Goal: Information Seeking & Learning: Learn about a topic

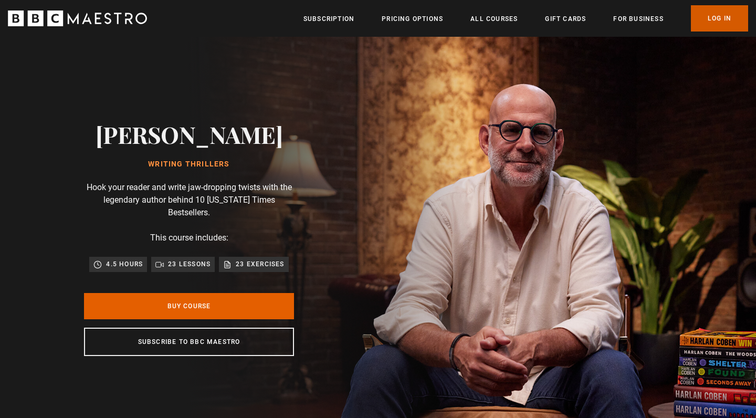
click at [718, 22] on link "Log In" at bounding box center [719, 18] width 57 height 26
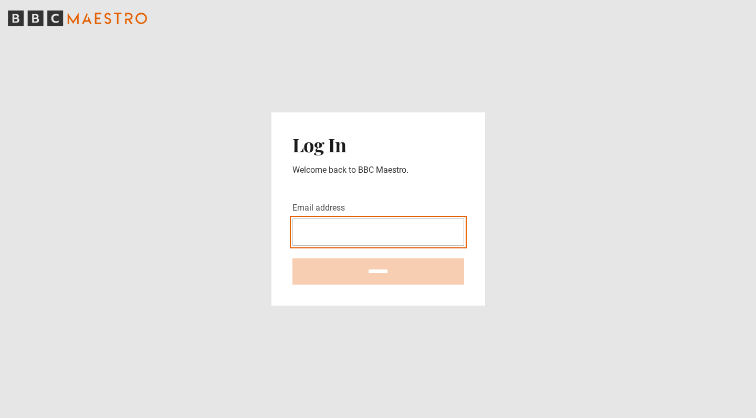
type input "**********"
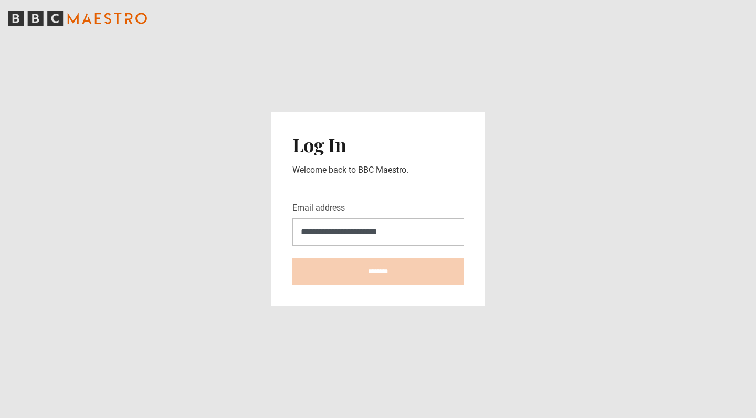
click at [378, 272] on input "********" at bounding box center [379, 271] width 172 height 26
type input "**********"
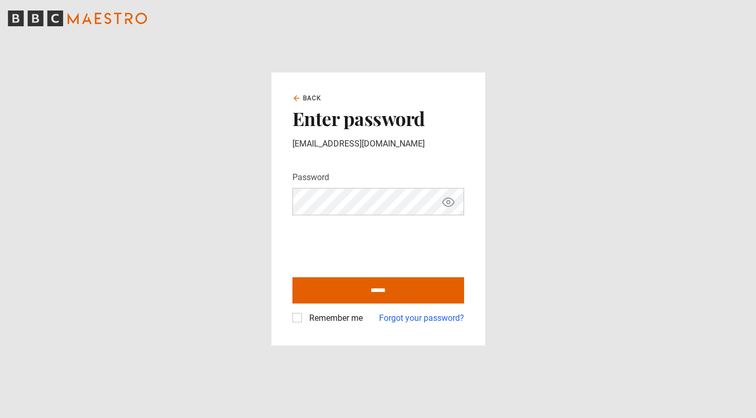
click at [351, 317] on label "Remember me" at bounding box center [334, 318] width 58 height 13
click at [373, 295] on input "******" at bounding box center [379, 290] width 172 height 26
type input "**********"
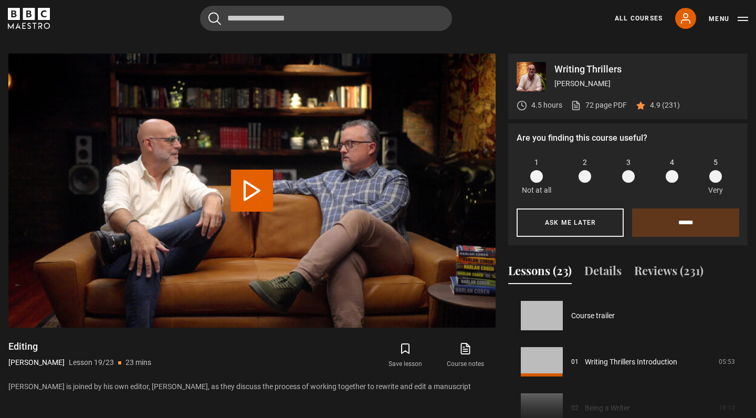
scroll to position [832, 0]
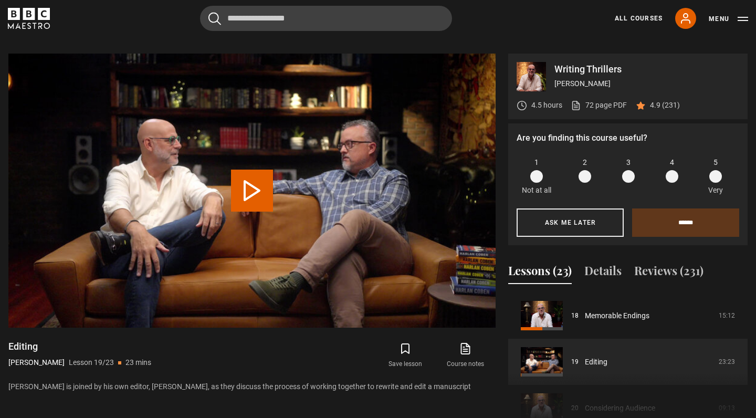
click at [39, 29] on div "Cancel Courses Previous courses Next courses Agatha Christie Writing 12 Related…" at bounding box center [378, 18] width 741 height 25
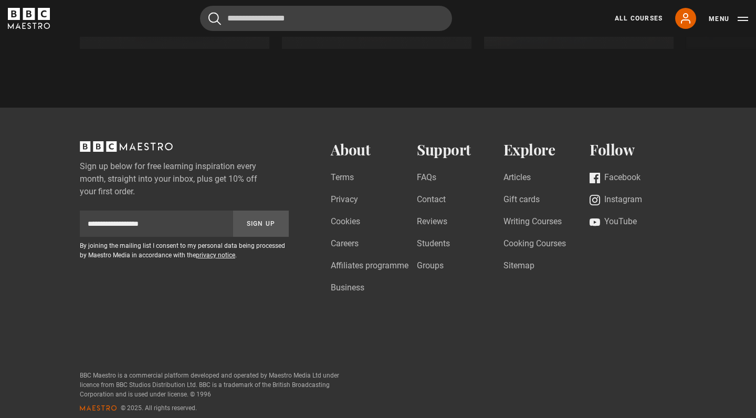
scroll to position [1164, 0]
click at [512, 216] on link "Writing Courses" at bounding box center [533, 223] width 58 height 14
click at [520, 216] on link "Writing Courses" at bounding box center [533, 223] width 58 height 14
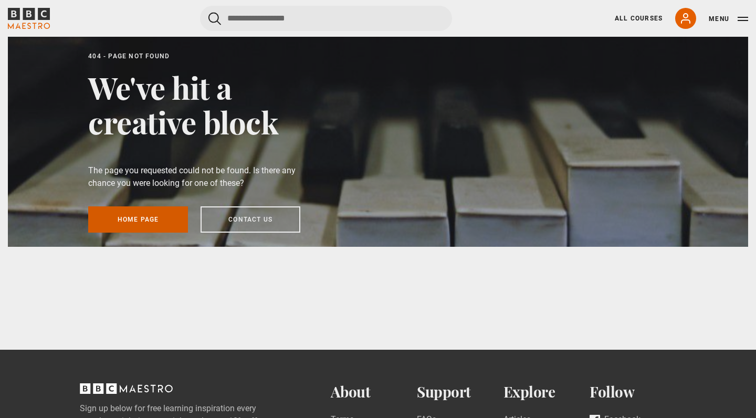
click at [154, 218] on link "Home page" at bounding box center [138, 219] width 100 height 26
click at [736, 15] on button "Menu" at bounding box center [728, 19] width 39 height 11
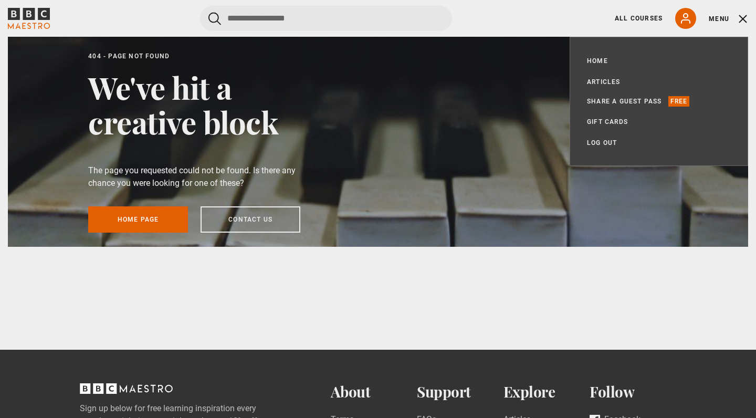
click at [724, 15] on button "Menu" at bounding box center [728, 19] width 39 height 11
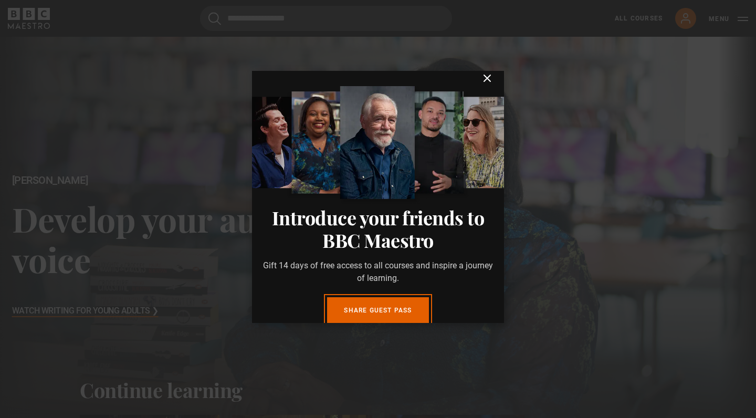
scroll to position [10, 0]
click at [488, 78] on icon "submit" at bounding box center [487, 78] width 6 height 6
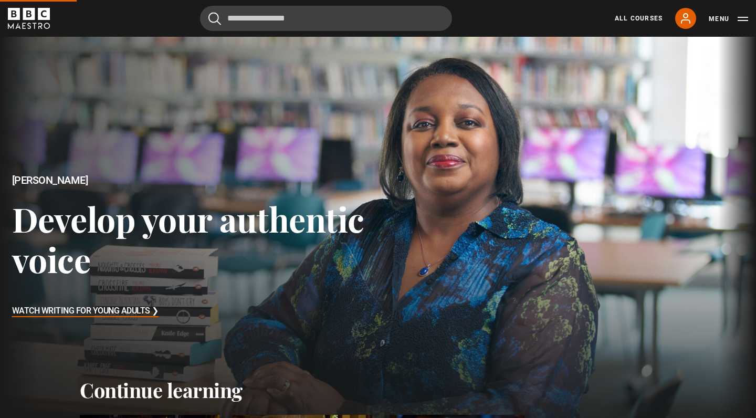
click at [725, 24] on button "Menu" at bounding box center [728, 19] width 39 height 11
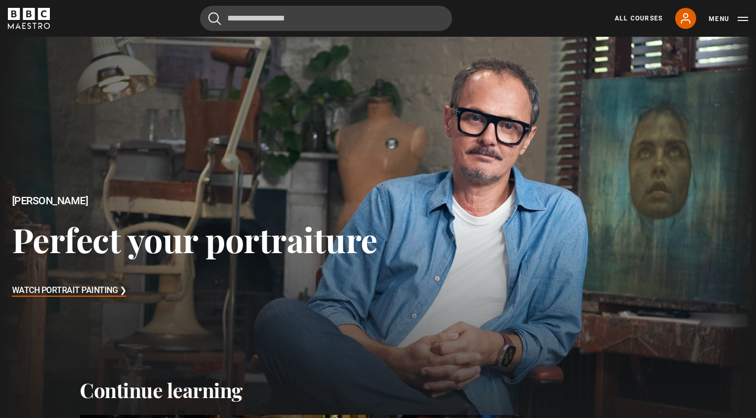
click at [652, 23] on div "All Courses My Account Search Menu" at bounding box center [675, 18] width 146 height 21
click at [645, 16] on link "All Courses" at bounding box center [639, 18] width 48 height 9
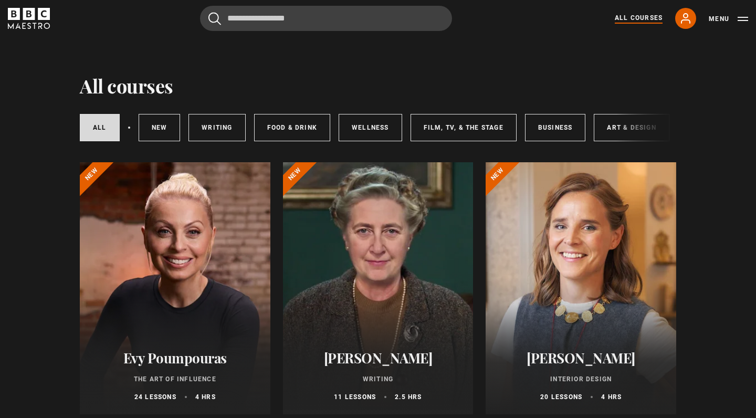
scroll to position [8, 0]
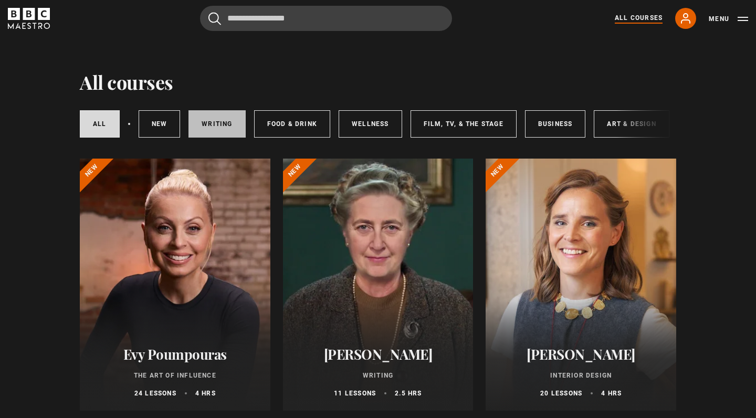
click at [228, 121] on link "Writing" at bounding box center [217, 123] width 57 height 27
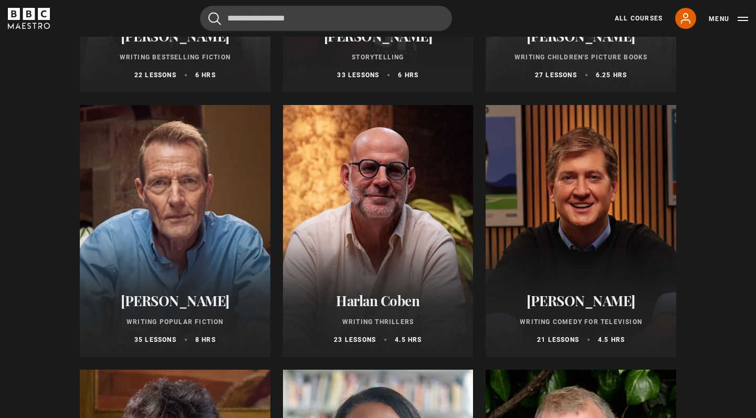
scroll to position [572, 0]
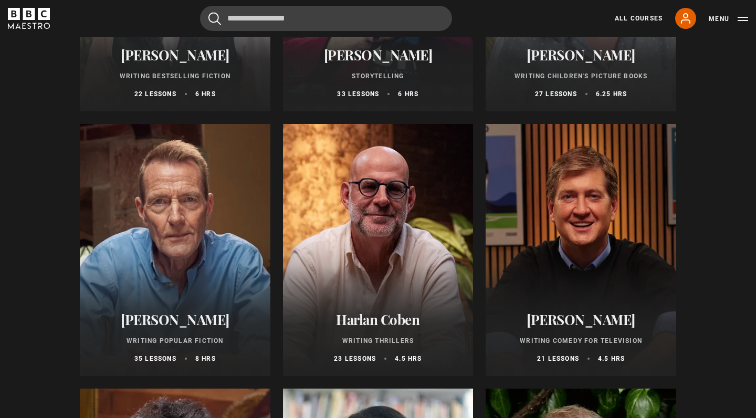
click at [124, 159] on div at bounding box center [175, 250] width 191 height 252
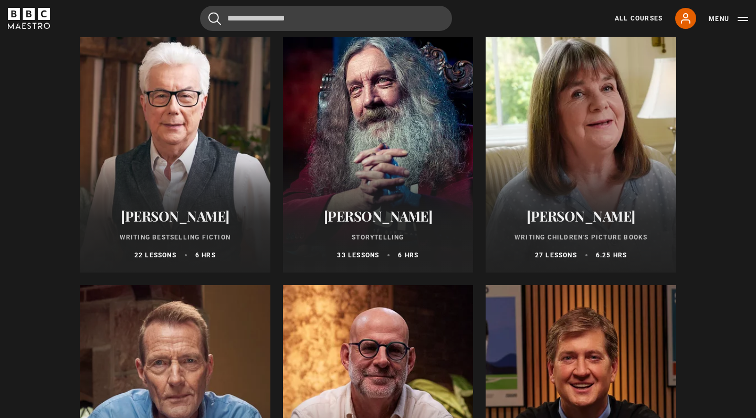
scroll to position [413, 0]
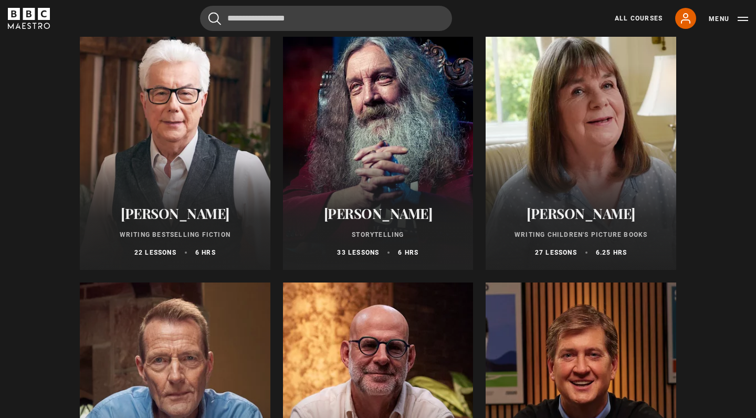
click at [212, 102] on div at bounding box center [175, 144] width 191 height 252
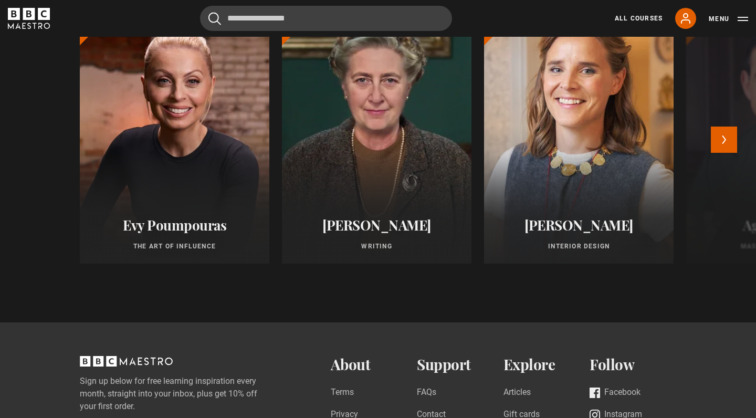
scroll to position [896, 0]
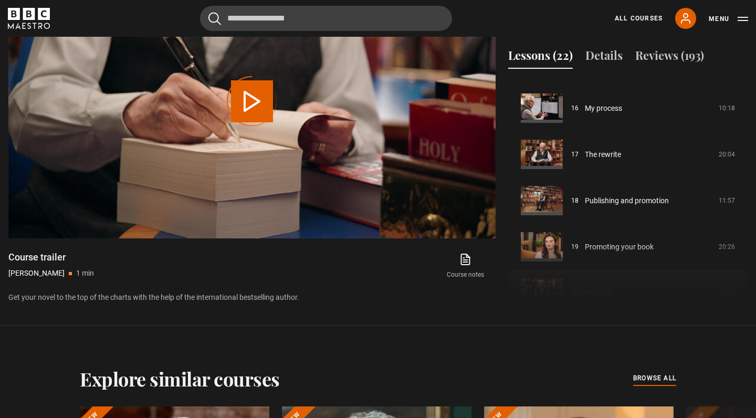
scroll to position [726, 0]
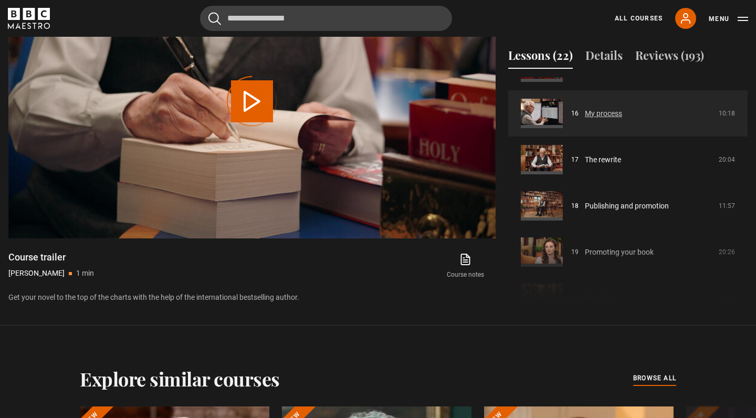
click at [585, 114] on link "My process" at bounding box center [603, 113] width 37 height 11
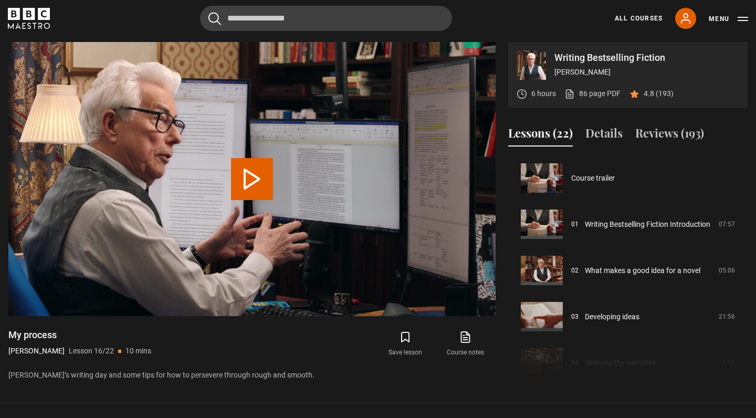
scroll to position [693, 0]
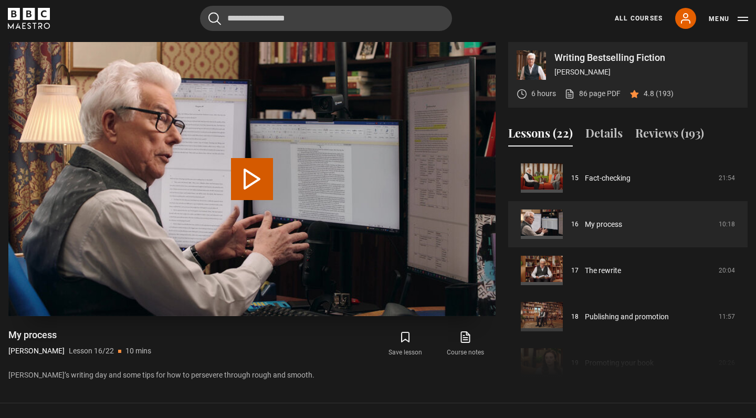
click at [243, 181] on button "Play Lesson My process" at bounding box center [252, 179] width 42 height 42
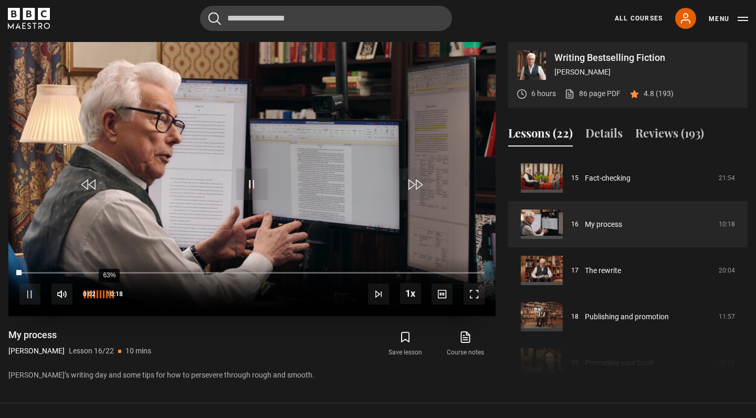
click at [109, 292] on div "63%" at bounding box center [109, 294] width 1 height 8
click at [105, 293] on div "53%" at bounding box center [105, 294] width 1 height 8
click at [101, 294] on div "45%" at bounding box center [101, 294] width 1 height 8
click at [111, 296] on div "69%" at bounding box center [111, 294] width 1 height 8
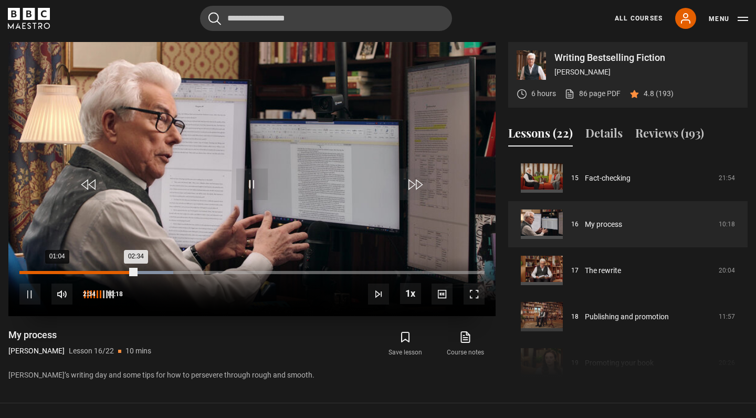
click at [68, 272] on div "01:04" at bounding box center [69, 272] width 2 height 3
click at [62, 271] on div "00:56" at bounding box center [63, 272] width 2 height 3
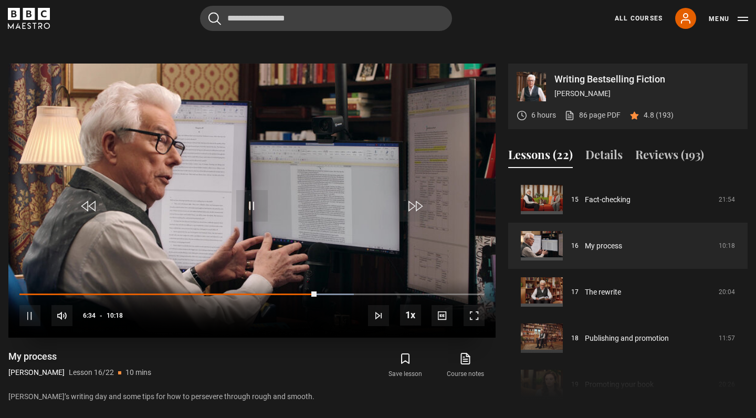
scroll to position [400, 0]
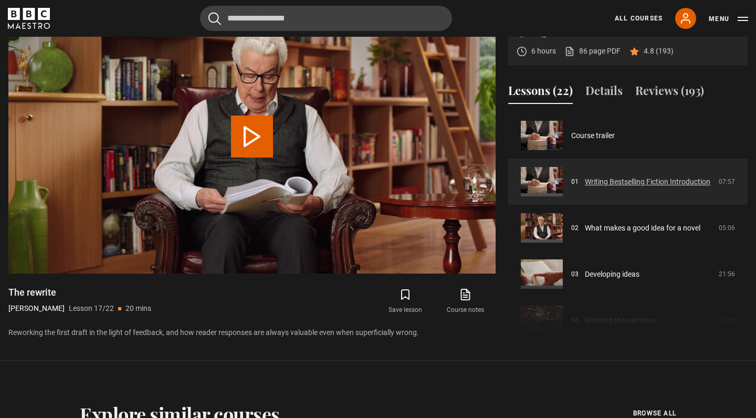
scroll to position [465, 0]
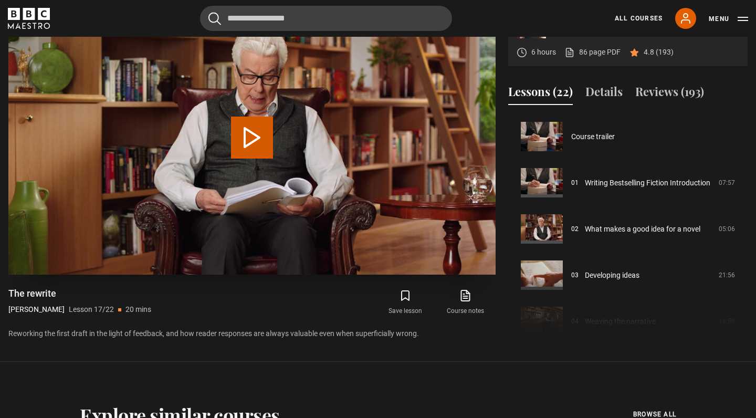
click at [233, 75] on video "Video Player" at bounding box center [251, 138] width 487 height 274
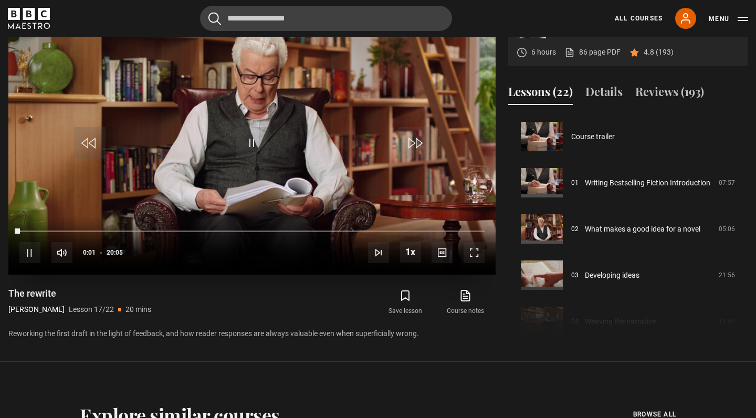
click at [244, 149] on span "Video Player" at bounding box center [252, 143] width 32 height 32
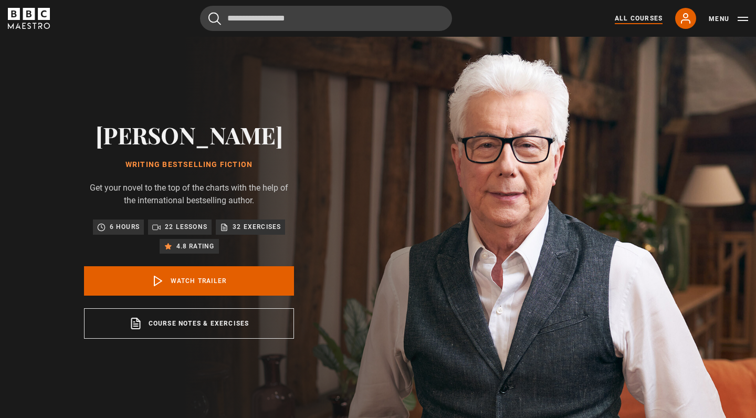
click at [645, 19] on link "All Courses" at bounding box center [639, 18] width 48 height 9
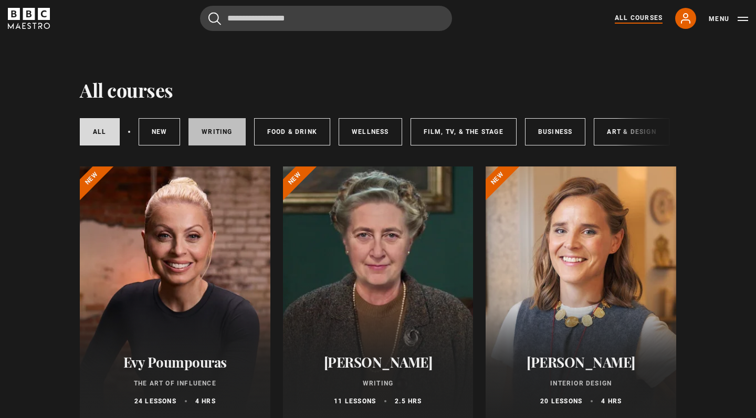
click at [220, 138] on link "Writing" at bounding box center [217, 131] width 57 height 27
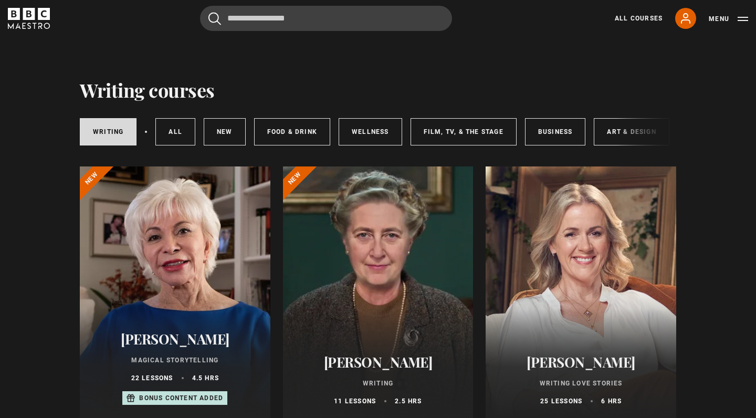
click at [435, 139] on link "Film, TV, & The Stage" at bounding box center [464, 131] width 106 height 27
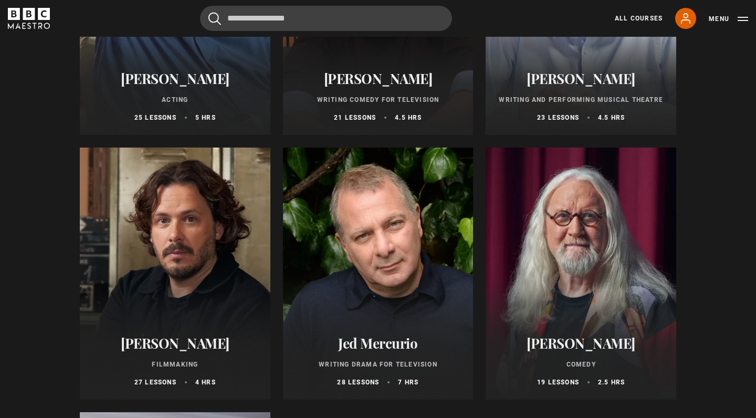
scroll to position [289, 0]
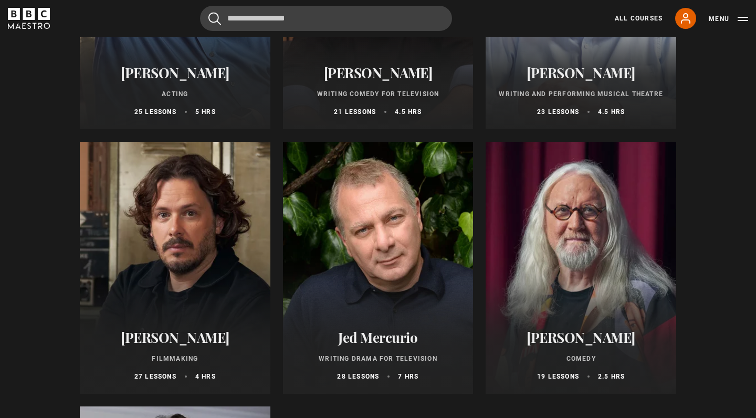
click at [416, 227] on div at bounding box center [378, 268] width 191 height 252
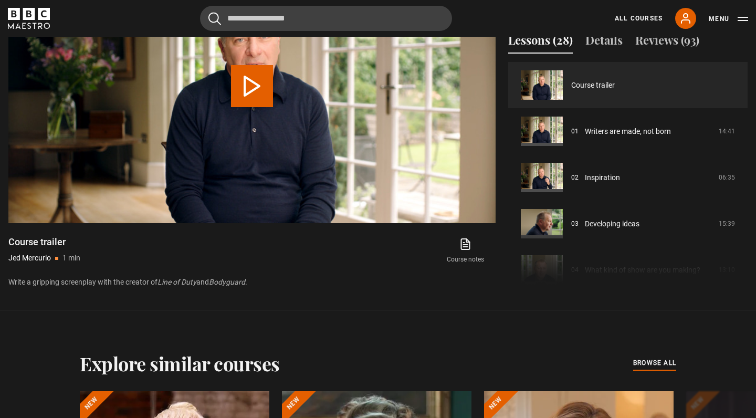
scroll to position [565, 0]
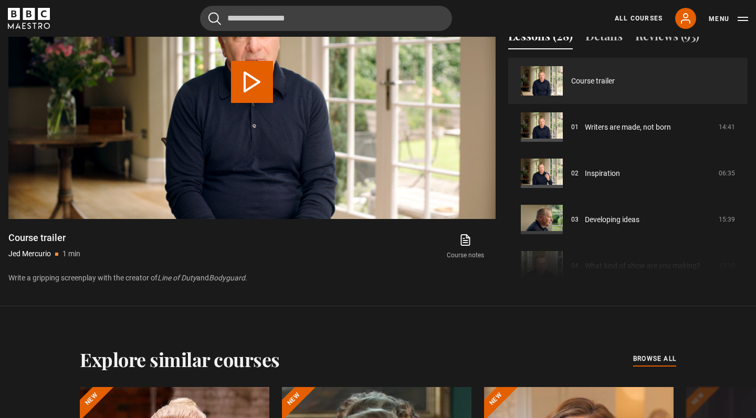
drag, startPoint x: 161, startPoint y: 276, endPoint x: 201, endPoint y: 276, distance: 39.9
click at [201, 276] on p "Write a gripping screenplay with the creator of Line of Duty and Bodyguard ." at bounding box center [251, 278] width 487 height 11
copy p "Line of Duty"
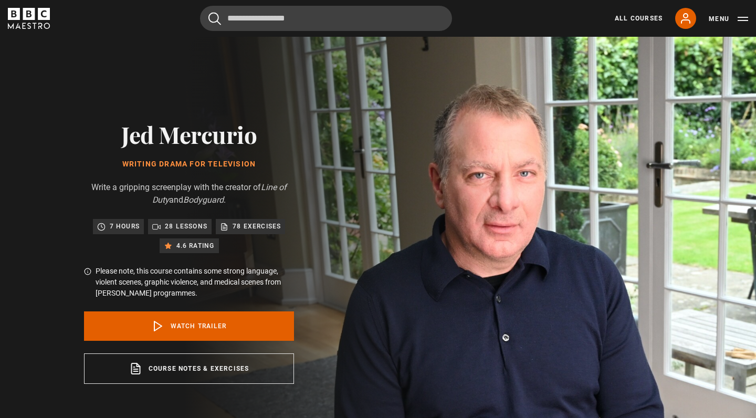
scroll to position [0, 0]
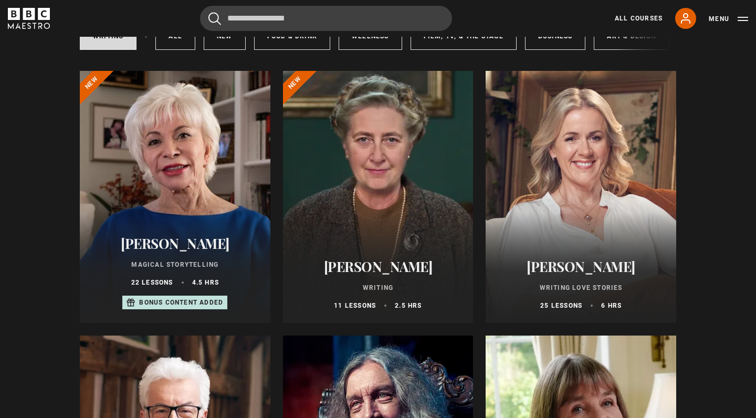
scroll to position [192, 0]
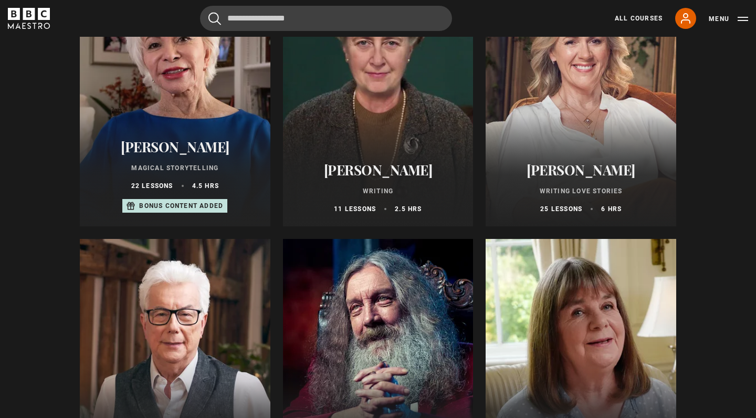
click at [585, 114] on div at bounding box center [581, 100] width 191 height 252
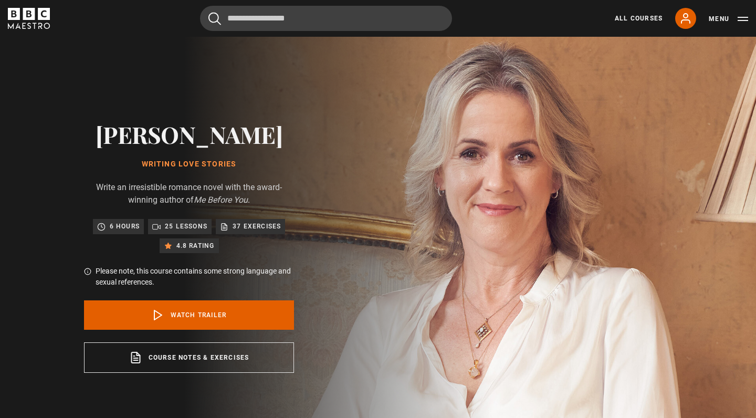
click at [246, 227] on p "37 exercises" at bounding box center [257, 226] width 48 height 11
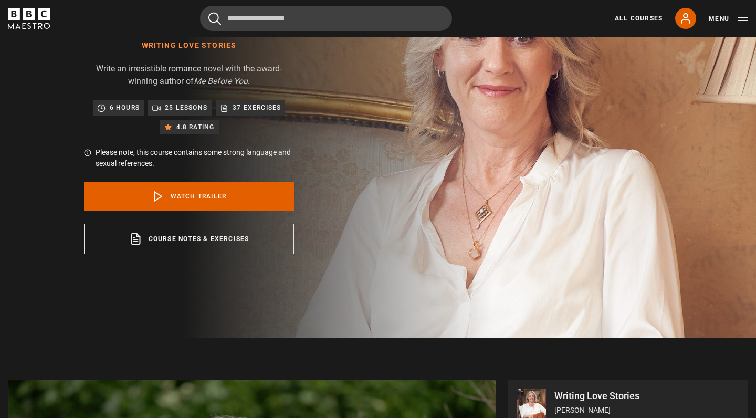
scroll to position [121, 0]
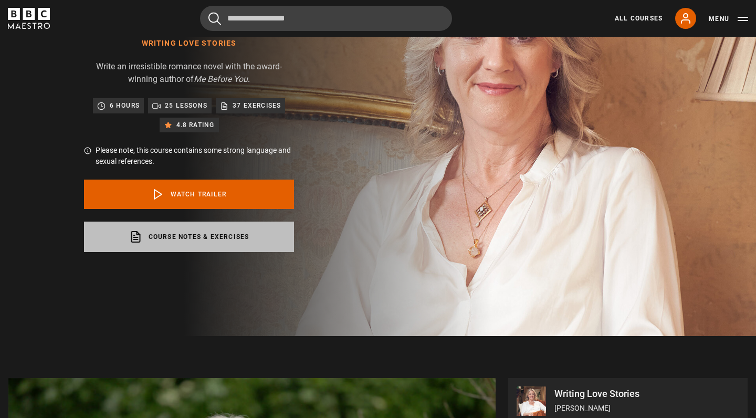
click at [233, 233] on link "Course notes & exercises opens in a new tab" at bounding box center [189, 237] width 210 height 30
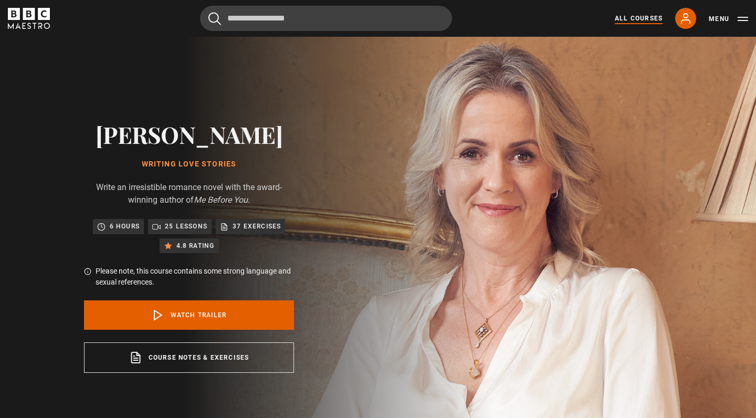
scroll to position [0, 0]
click at [651, 18] on link "All Courses" at bounding box center [639, 18] width 48 height 9
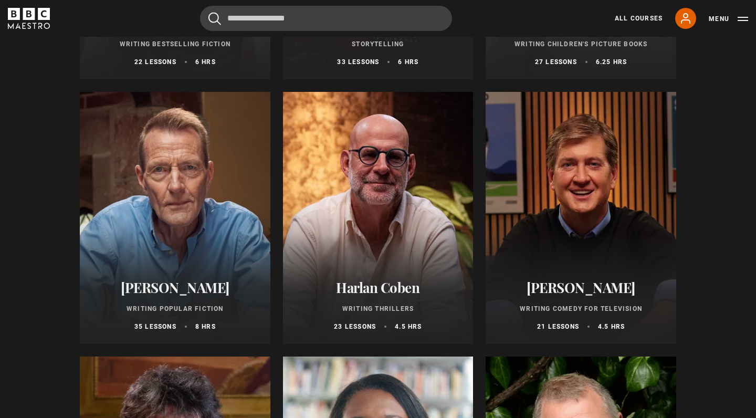
scroll to position [617, 0]
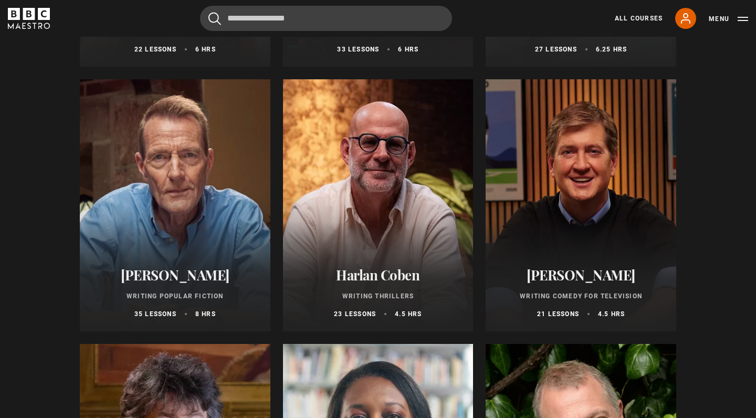
click at [158, 164] on div at bounding box center [175, 205] width 191 height 252
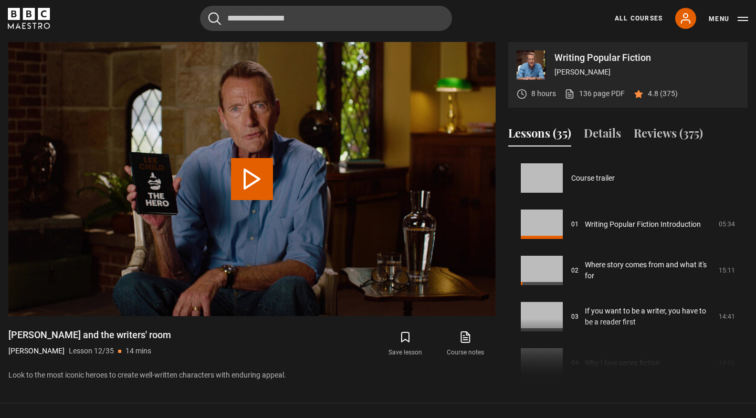
scroll to position [508, 0]
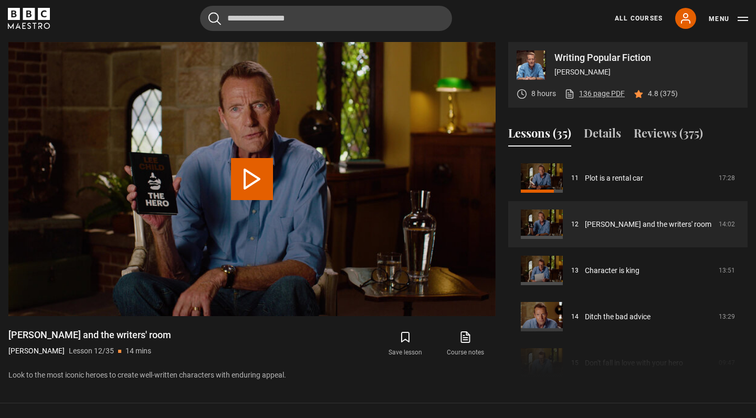
click at [603, 92] on link "136 page PDF (opens in new tab)" at bounding box center [595, 93] width 60 height 11
